Goal: Information Seeking & Learning: Learn about a topic

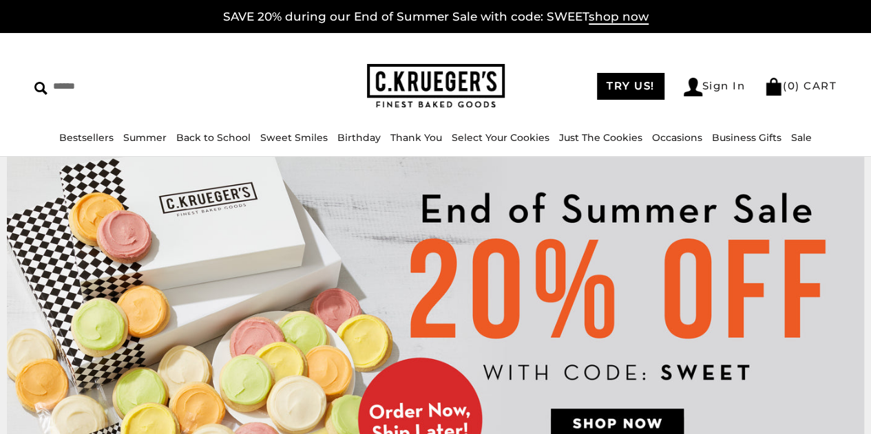
drag, startPoint x: 876, startPoint y: 28, endPoint x: 874, endPoint y: 6, distance: 22.8
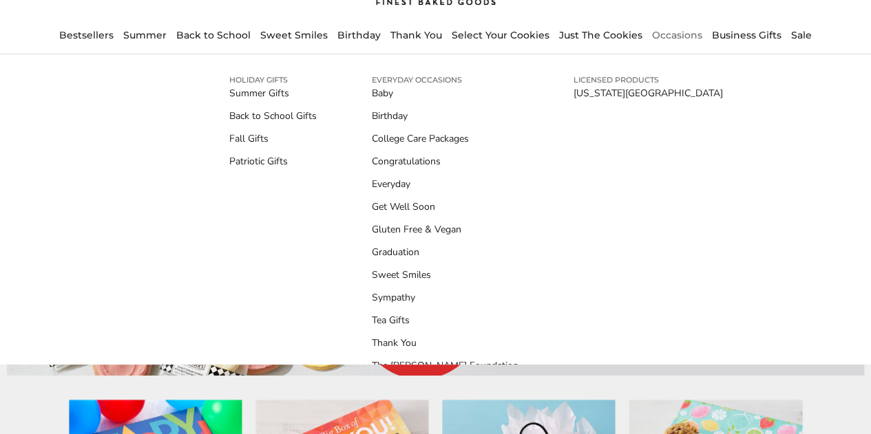
scroll to position [73, 0]
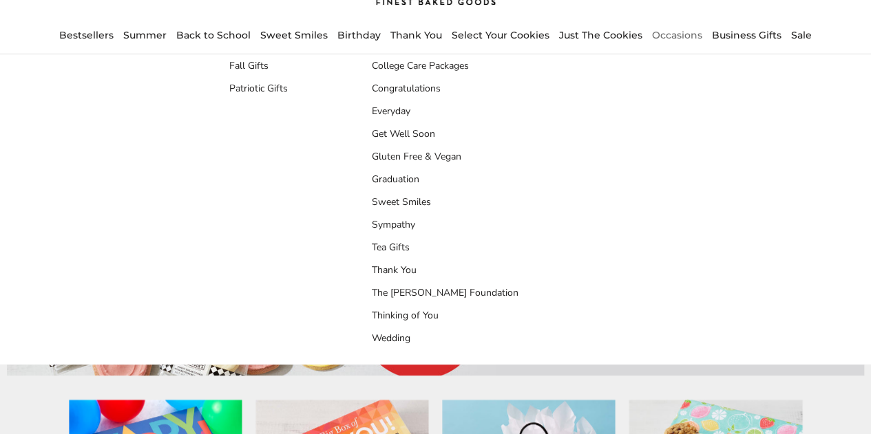
click at [859, 211] on div "HOLIDAY GIFTS Summer Gifts Back to School Gifts Fall Gifts Patriotic Gifts EVER…" at bounding box center [435, 209] width 871 height 310
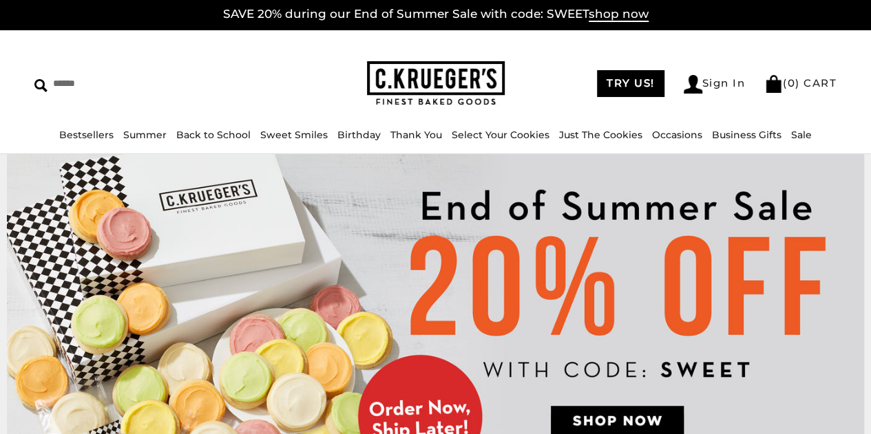
scroll to position [0, 0]
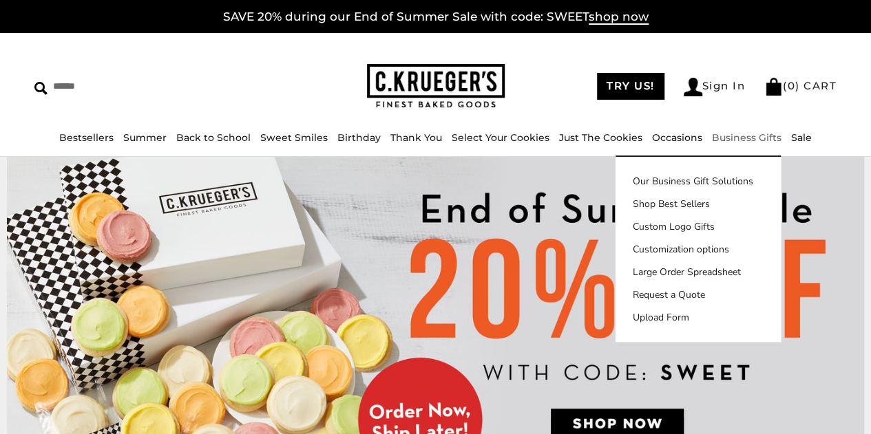
click at [759, 142] on link "Business Gifts" at bounding box center [747, 137] width 70 height 12
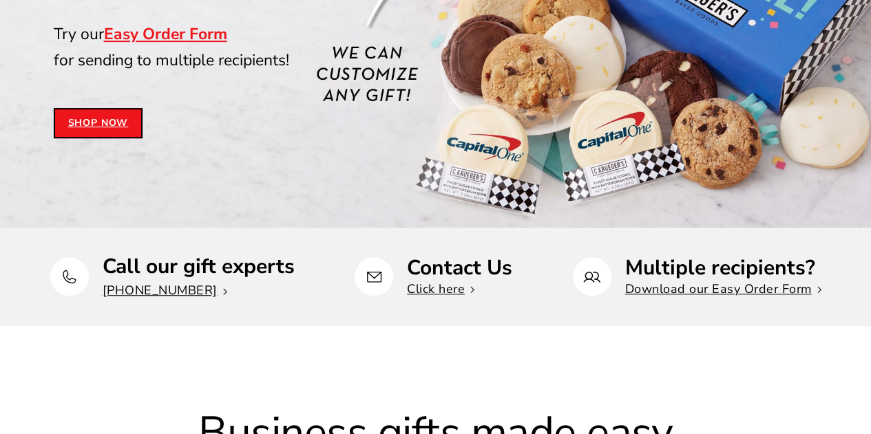
scroll to position [358, 0]
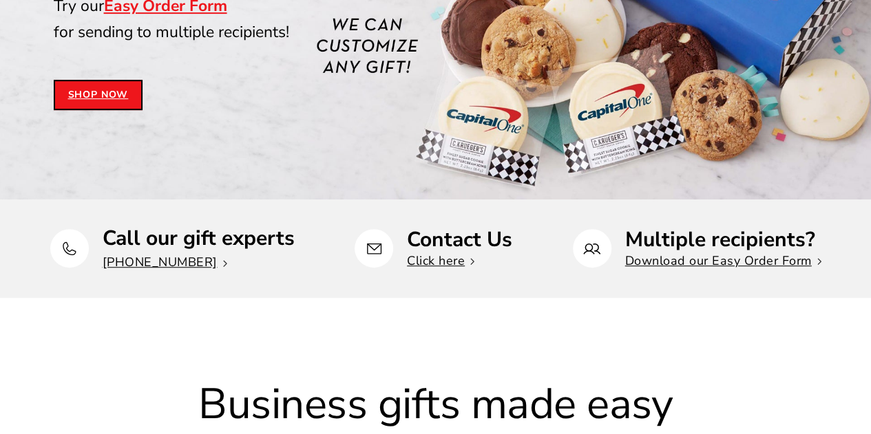
drag, startPoint x: 873, startPoint y: 29, endPoint x: 867, endPoint y: 53, distance: 24.7
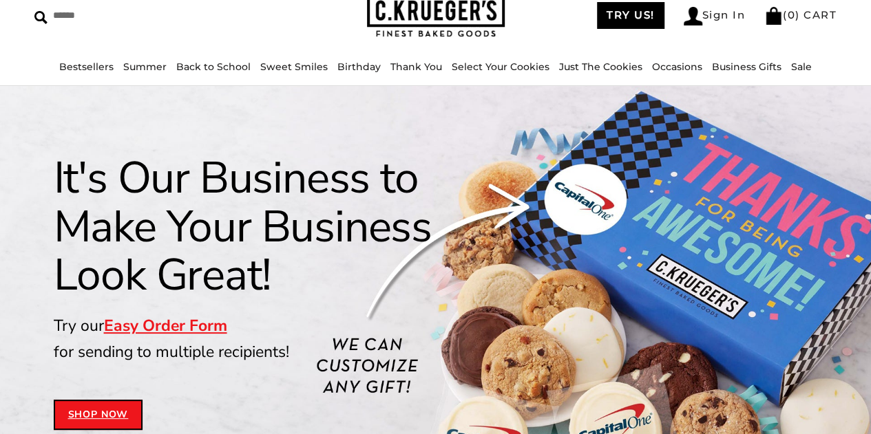
scroll to position [0, 0]
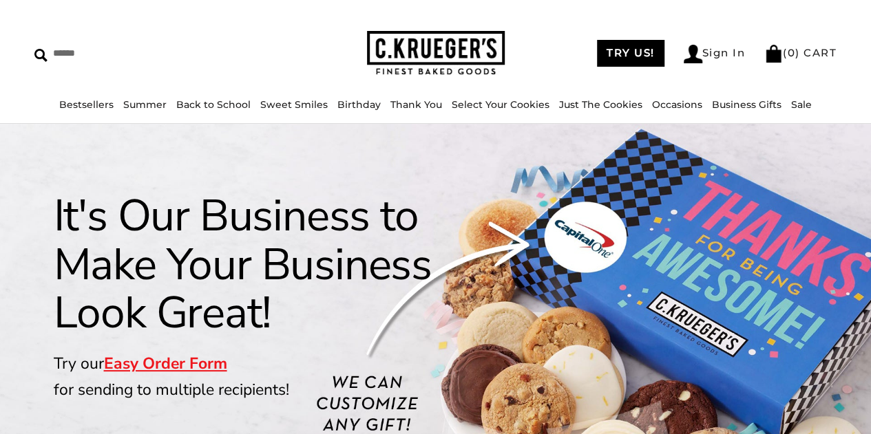
click at [632, 9] on div "****** TRY US! Sign In ( 0 ) CART ( 0 ) CART Bestsellers Summer Summer Vibes Su…" at bounding box center [435, 62] width 871 height 124
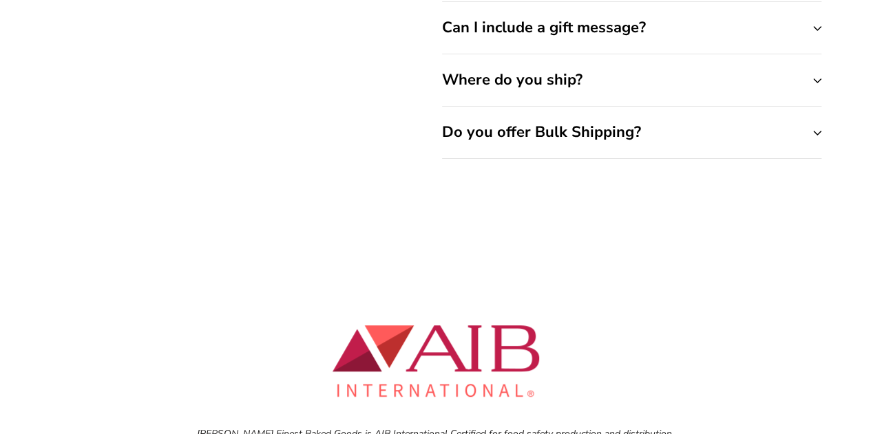
scroll to position [5306, 0]
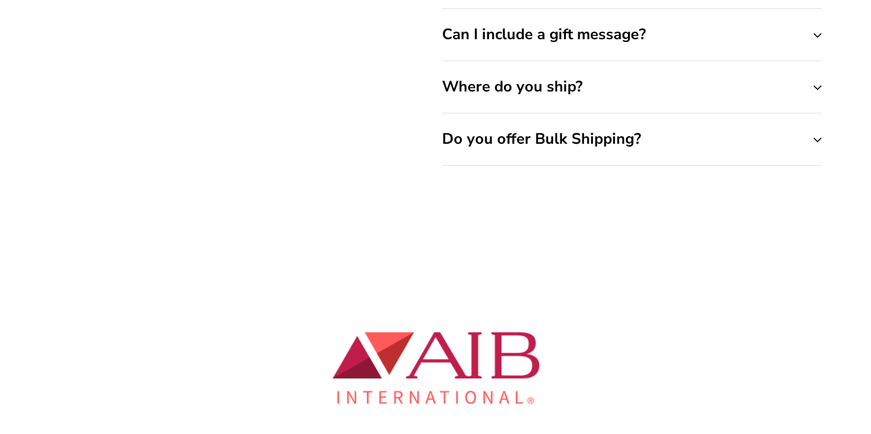
click at [827, 379] on div "[PERSON_NAME] Finest Baked Goods is AIB International Certified for food safety…" at bounding box center [435, 390] width 871 height 116
click at [703, 78] on button "Where do you ship?" at bounding box center [631, 87] width 379 height 52
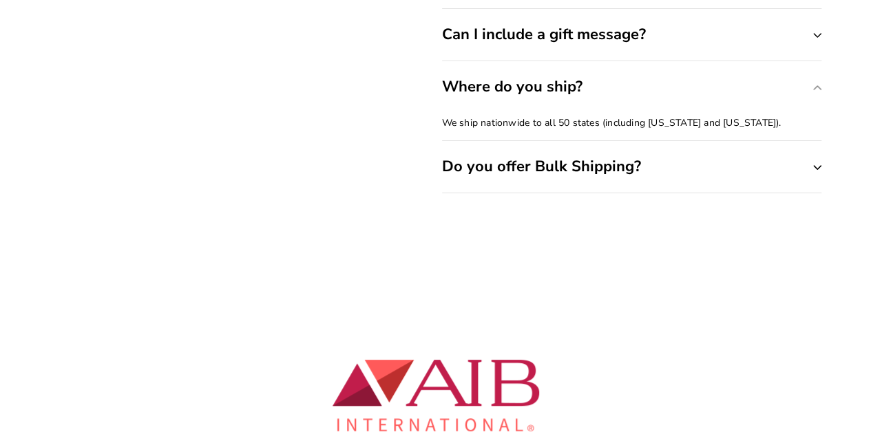
click at [702, 81] on button "Where do you ship?" at bounding box center [631, 87] width 379 height 52
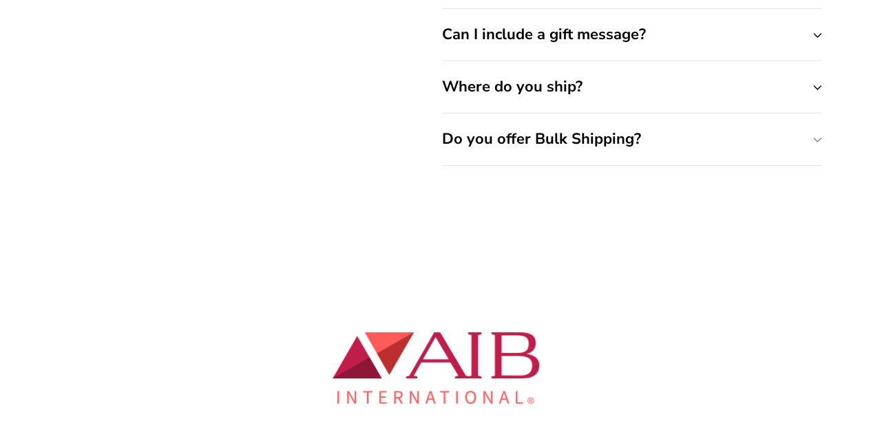
click at [604, 135] on button "Do you offer Bulk Shipping?" at bounding box center [631, 140] width 379 height 52
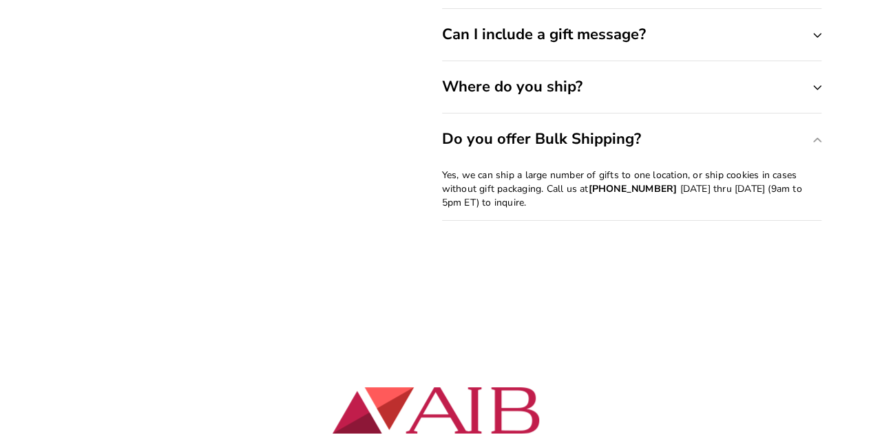
click at [605, 136] on button "Do you offer Bulk Shipping?" at bounding box center [631, 140] width 379 height 52
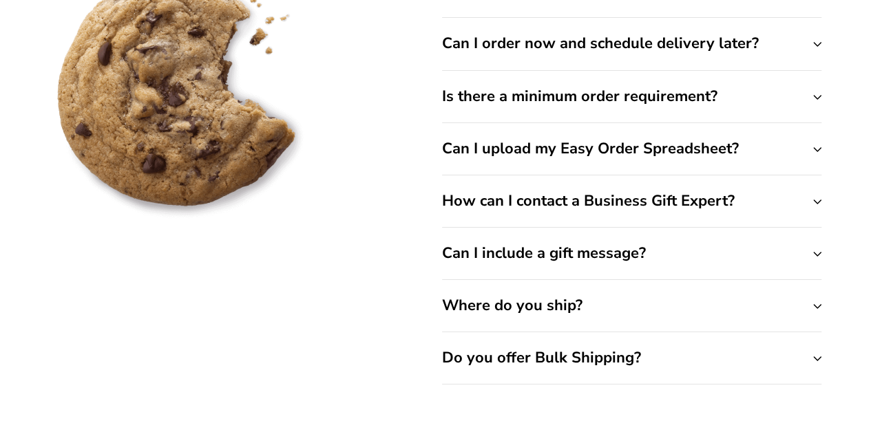
scroll to position [5080, 0]
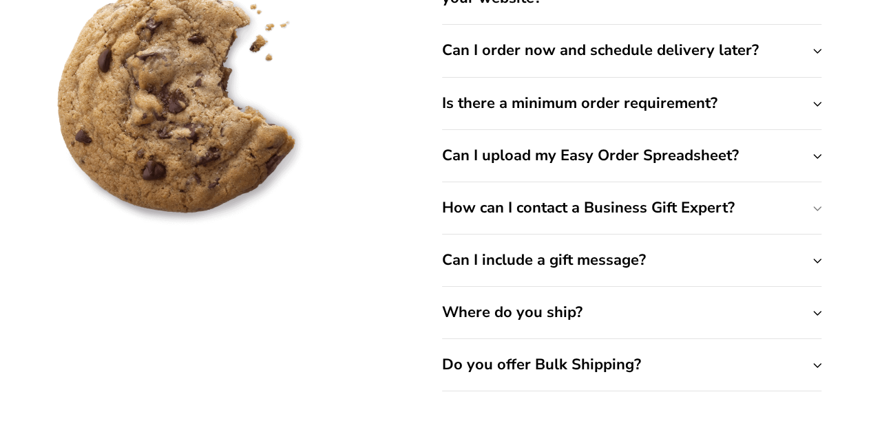
click at [699, 213] on button "How can I contact a Business Gift Expert?" at bounding box center [631, 208] width 379 height 52
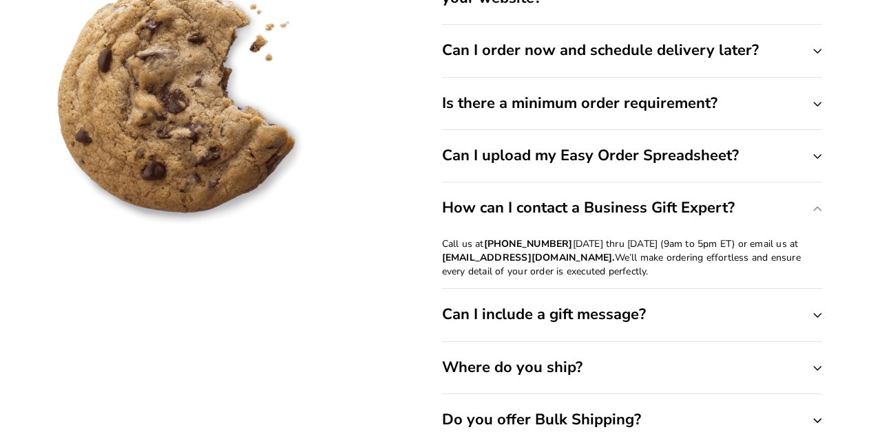
click at [699, 215] on button "How can I contact a Business Gift Expert?" at bounding box center [631, 208] width 379 height 52
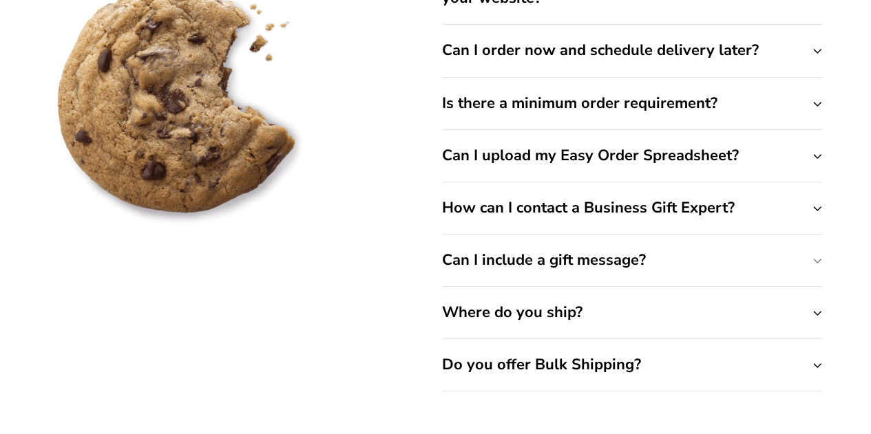
click at [599, 255] on button "Can I include a gift message?" at bounding box center [631, 261] width 379 height 52
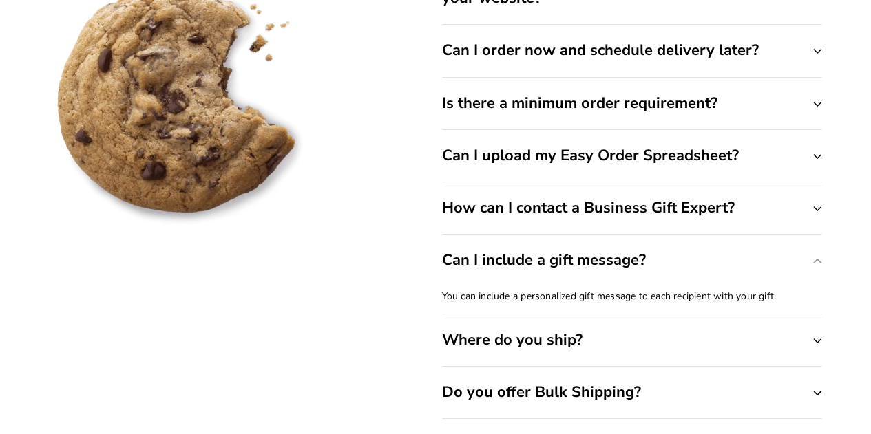
click at [599, 255] on button "Can I include a gift message?" at bounding box center [631, 261] width 379 height 52
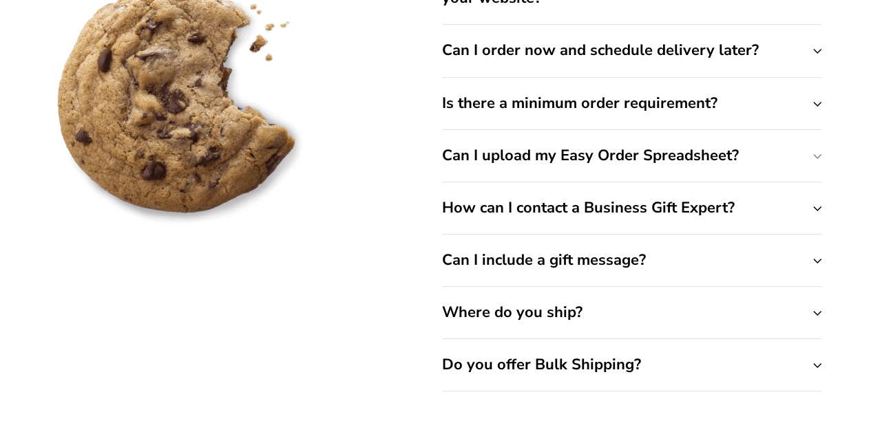
click at [589, 152] on button "Can I upload my Easy Order Spreadsheet?" at bounding box center [631, 156] width 379 height 52
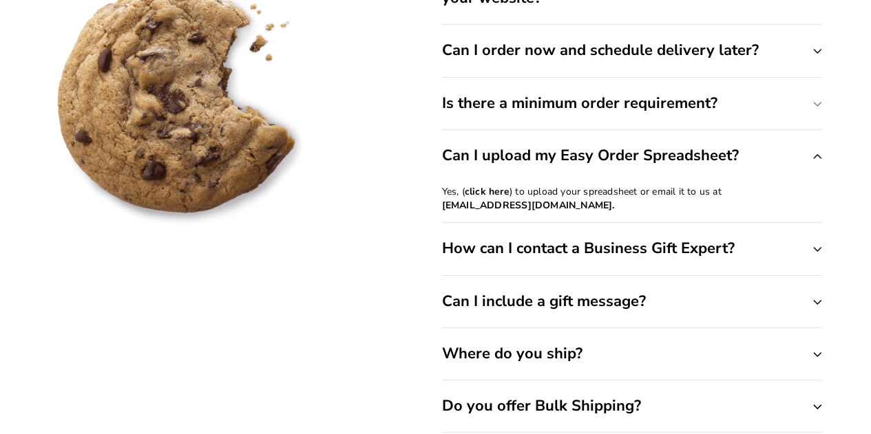
click at [552, 94] on button "Is there a minimum order requirement?" at bounding box center [631, 104] width 379 height 52
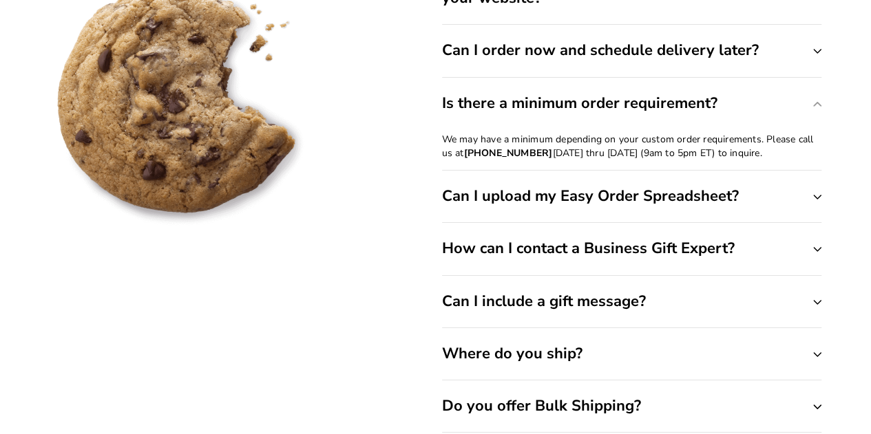
click at [552, 94] on button "Is there a minimum order requirement?" at bounding box center [631, 104] width 379 height 52
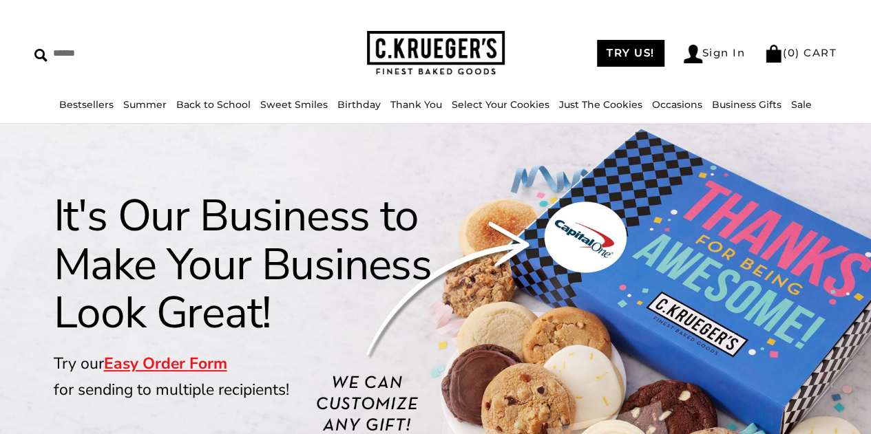
scroll to position [3, 0]
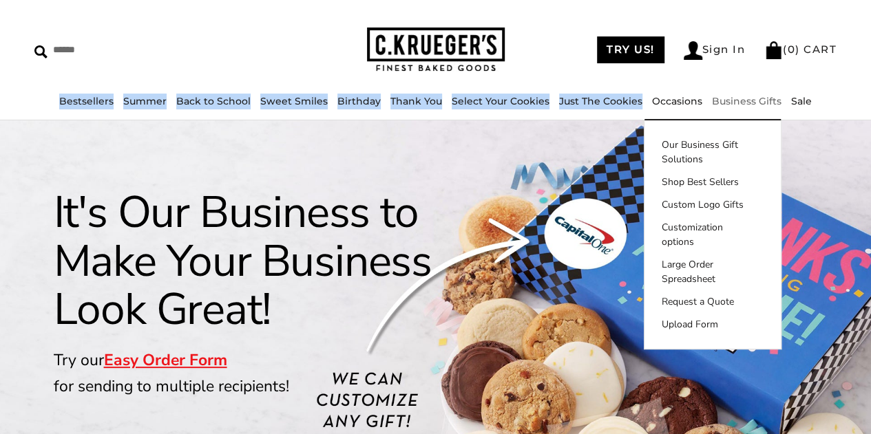
drag, startPoint x: 670, startPoint y: 93, endPoint x: 790, endPoint y: 80, distance: 121.2
click at [790, 80] on div "****** TRY US! Sign In ( 0 ) CART ( 0 ) CART Bestsellers Summer Summer Vibes Su…" at bounding box center [435, 59] width 871 height 124
click at [799, 79] on div "****** TRY US! Sign In ( 0 ) CART ( 0 ) CART Bestsellers Summer Summer Vibes Su…" at bounding box center [435, 59] width 871 height 124
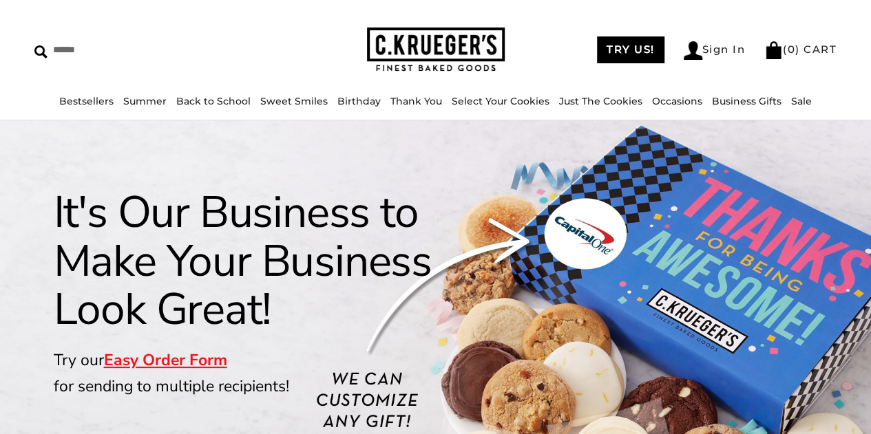
click at [546, 27] on div "****** TRY US! Sign In ( 0 ) CART ( 0 ) CART Bestsellers Summer Summer Vibes Su…" at bounding box center [435, 59] width 871 height 124
click at [392, 55] on img at bounding box center [436, 50] width 138 height 45
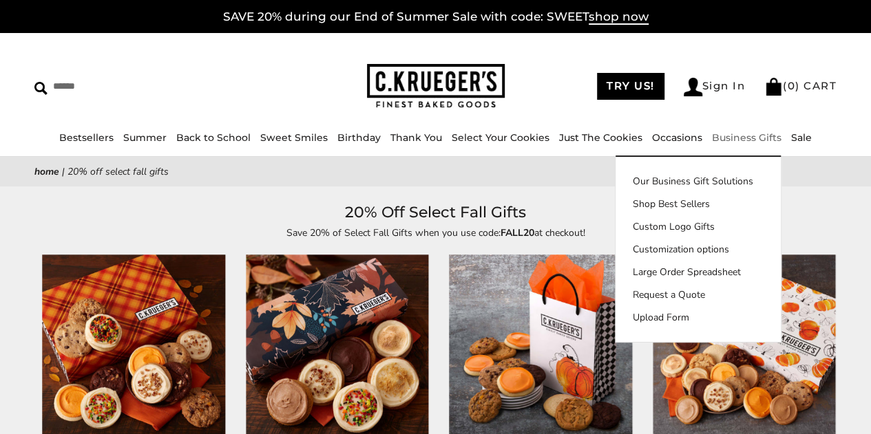
drag, startPoint x: 875, startPoint y: 65, endPoint x: 756, endPoint y: 116, distance: 129.5
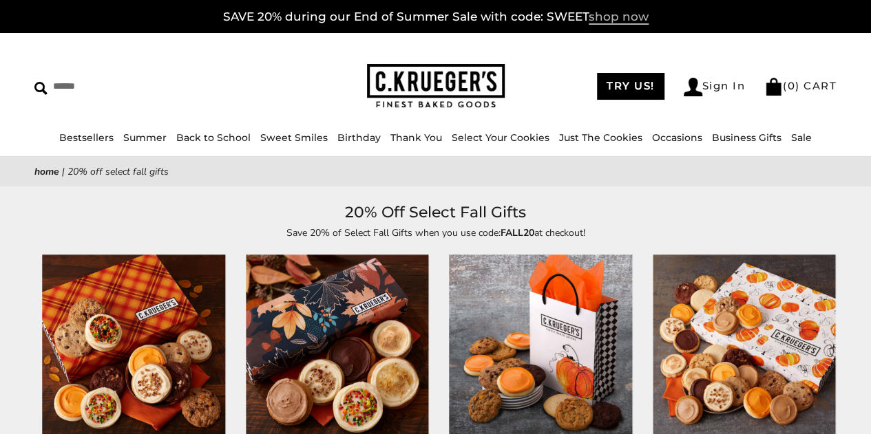
click at [617, 21] on span "shop now" at bounding box center [618, 17] width 60 height 15
